Goal: Check status

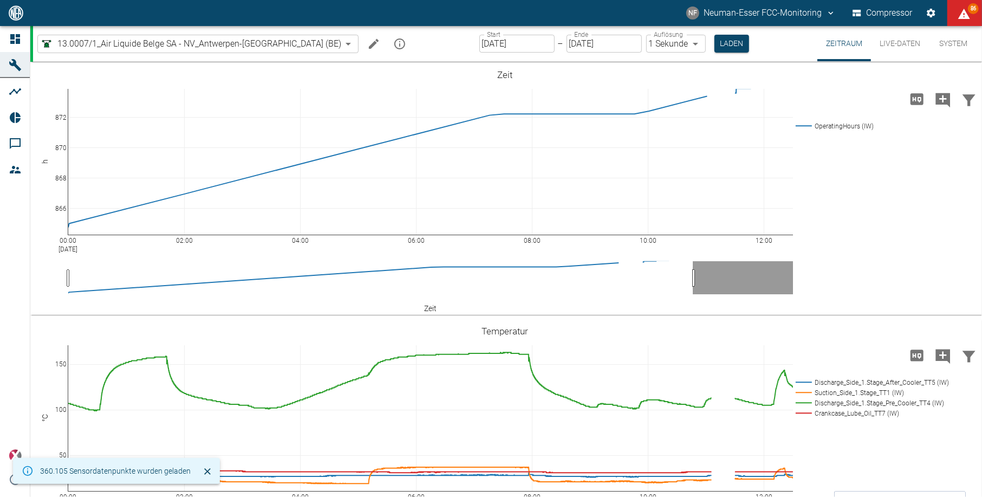
scroll to position [289, 0]
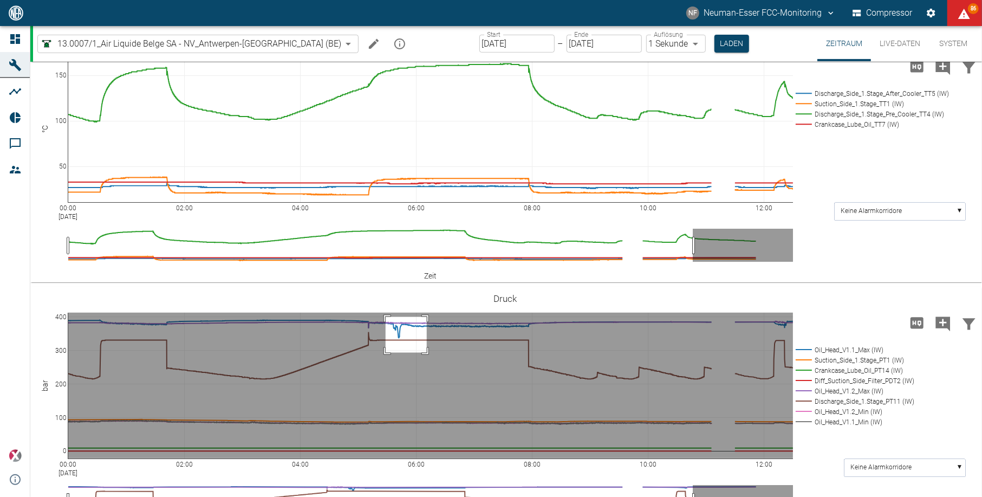
drag, startPoint x: 386, startPoint y: 316, endPoint x: 427, endPoint y: 352, distance: 54.5
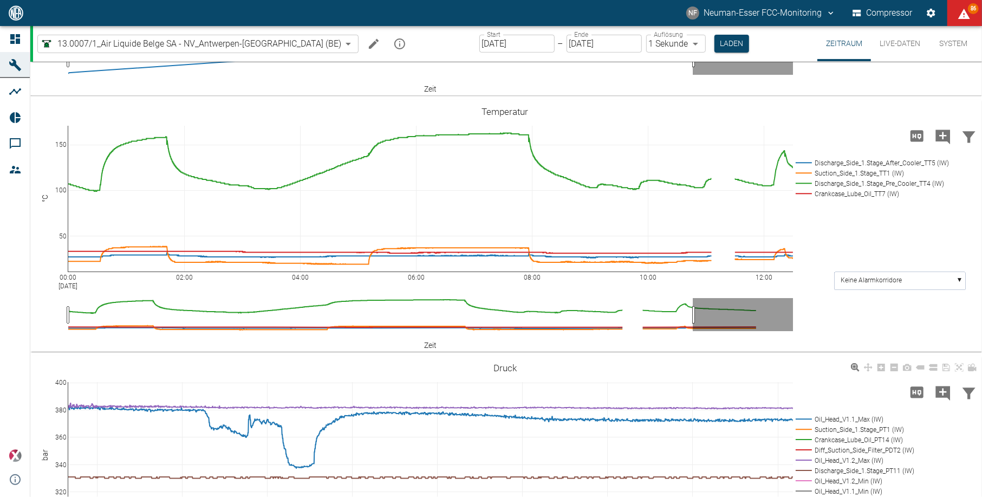
scroll to position [217, 0]
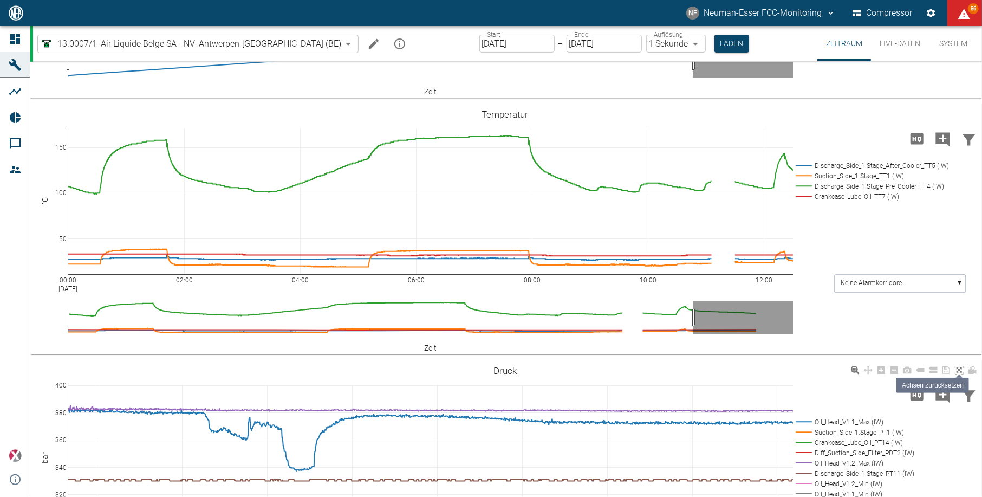
click at [960, 371] on icon at bounding box center [959, 369] width 9 height 9
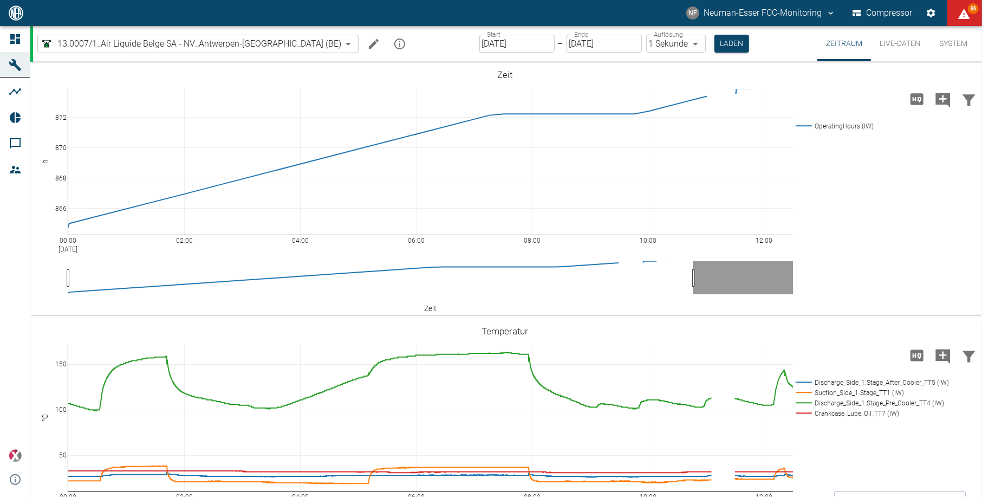
scroll to position [217, 0]
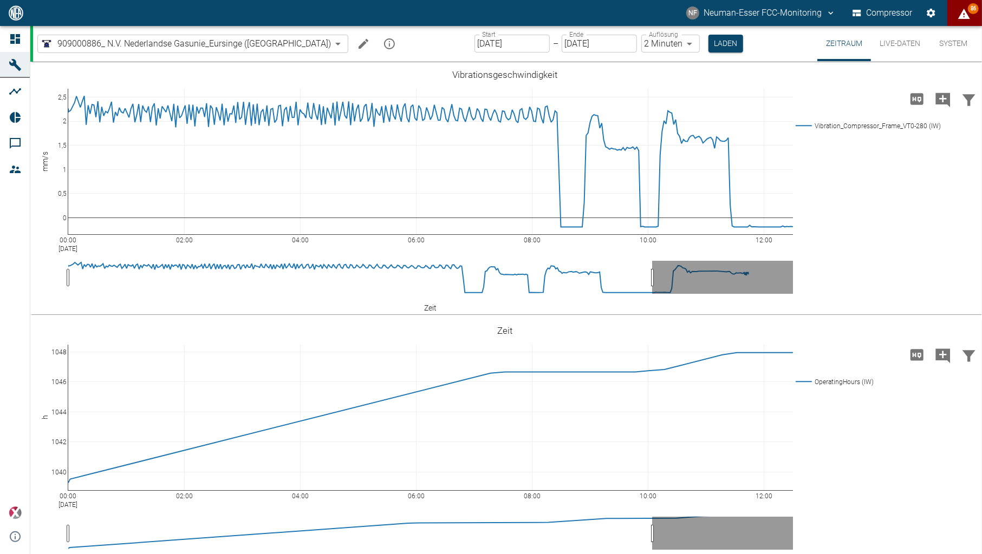
scroll to position [505, 0]
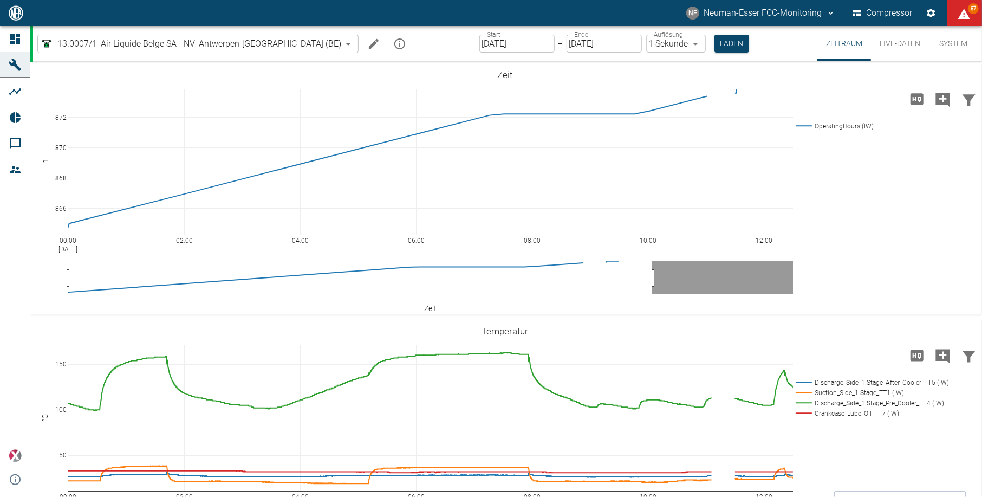
scroll to position [217, 0]
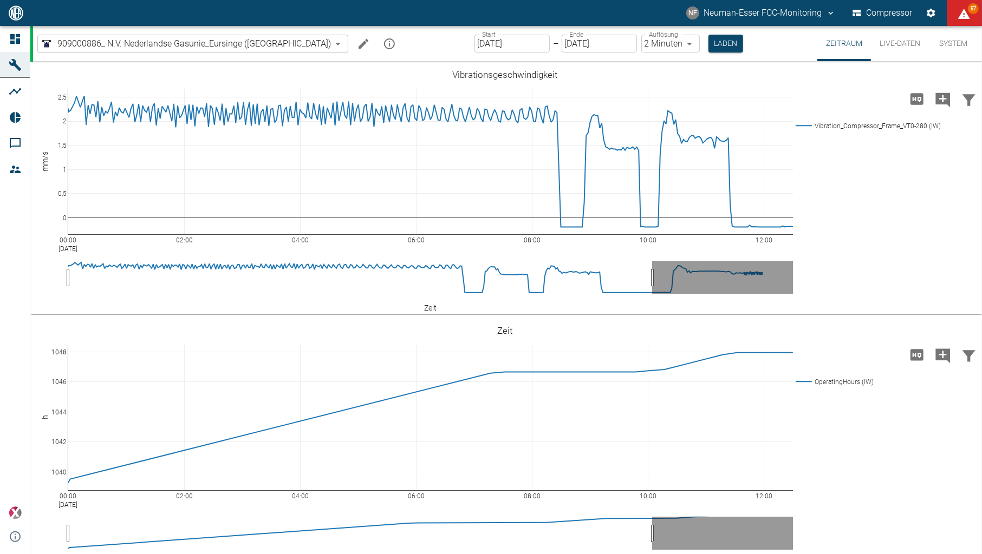
scroll to position [505, 0]
